Goal: Information Seeking & Learning: Learn about a topic

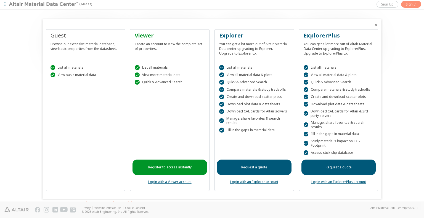
click at [415, 4] on div at bounding box center [212, 109] width 424 height 218
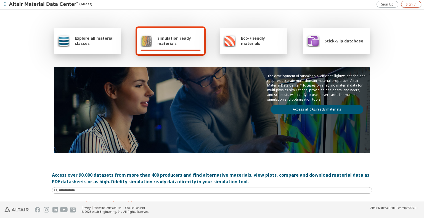
click at [415, 4] on span "Sign In" at bounding box center [411, 4] width 11 height 4
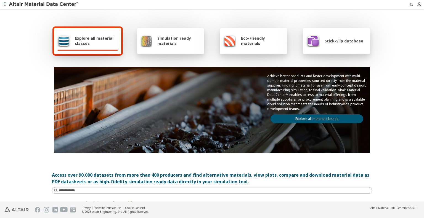
click at [14, 176] on div "Explore all material classes Simulation ready materials Eco-Friendly materials …" at bounding box center [212, 106] width 424 height 193
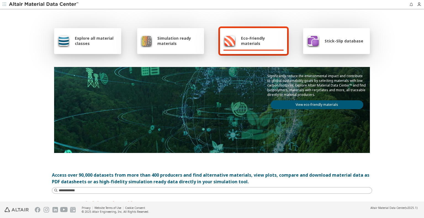
click at [344, 42] on span "Stick-Slip database" at bounding box center [344, 40] width 39 height 5
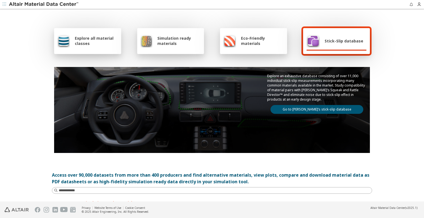
click at [318, 107] on link "Go to [PERSON_NAME]’s stick-slip database" at bounding box center [317, 109] width 93 height 9
click at [336, 38] on span "Stick-Slip database" at bounding box center [344, 40] width 39 height 5
